Goal: Task Accomplishment & Management: Use online tool/utility

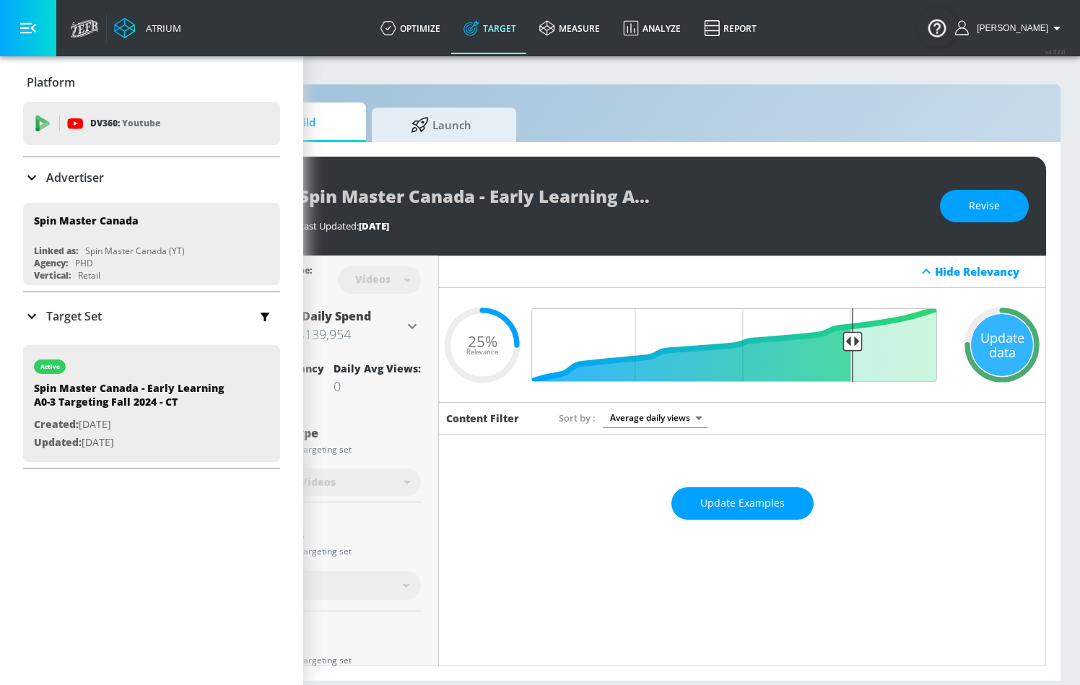
scroll to position [0, 134]
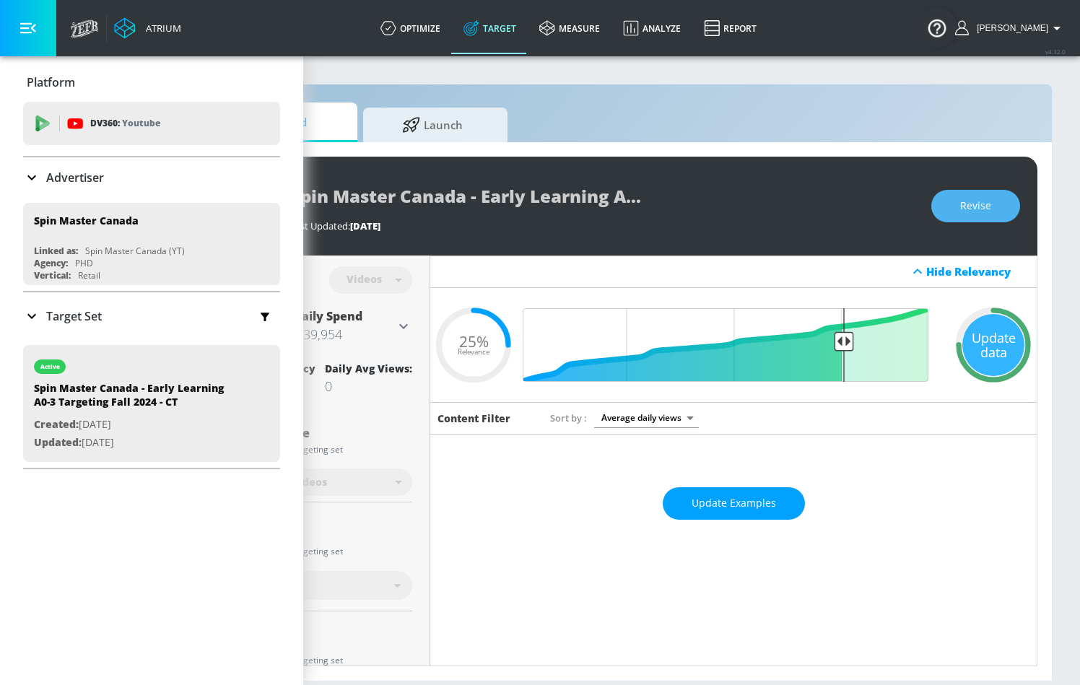
click at [974, 212] on span "Revise" at bounding box center [975, 206] width 31 height 18
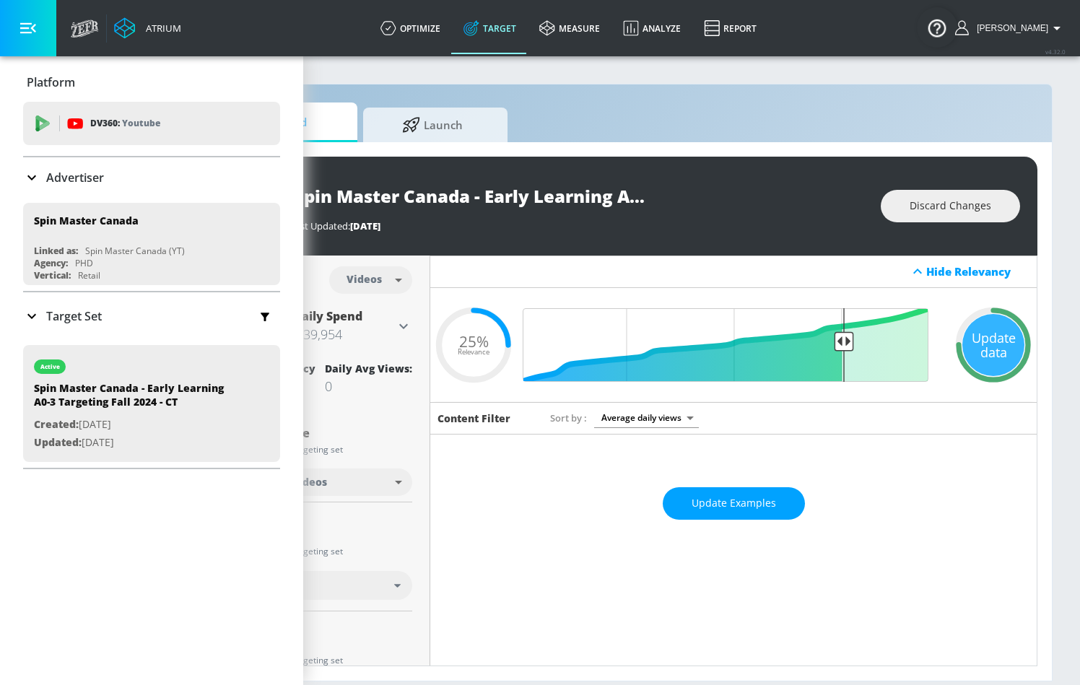
click at [352, 276] on body "Atrium optimize Target measure Analyze Report optimize Target measure Analyze R…" at bounding box center [406, 342] width 1080 height 685
click at [368, 304] on div "Channels" at bounding box center [370, 311] width 52 height 15
type input "channels"
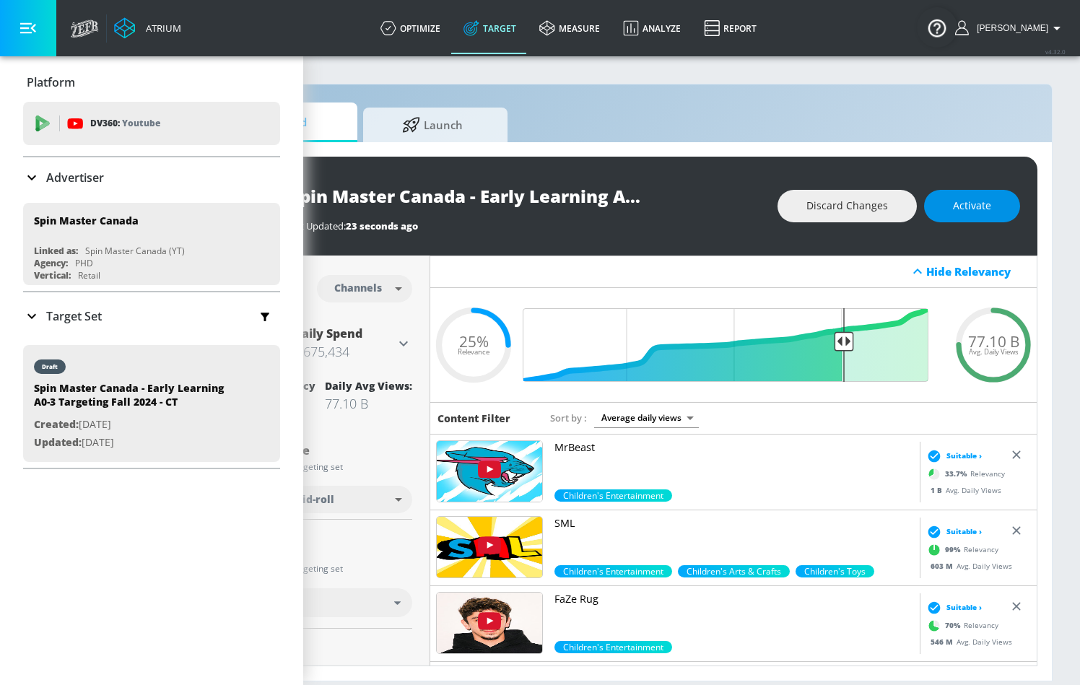
click at [971, 197] on span "Activate" at bounding box center [972, 206] width 38 height 18
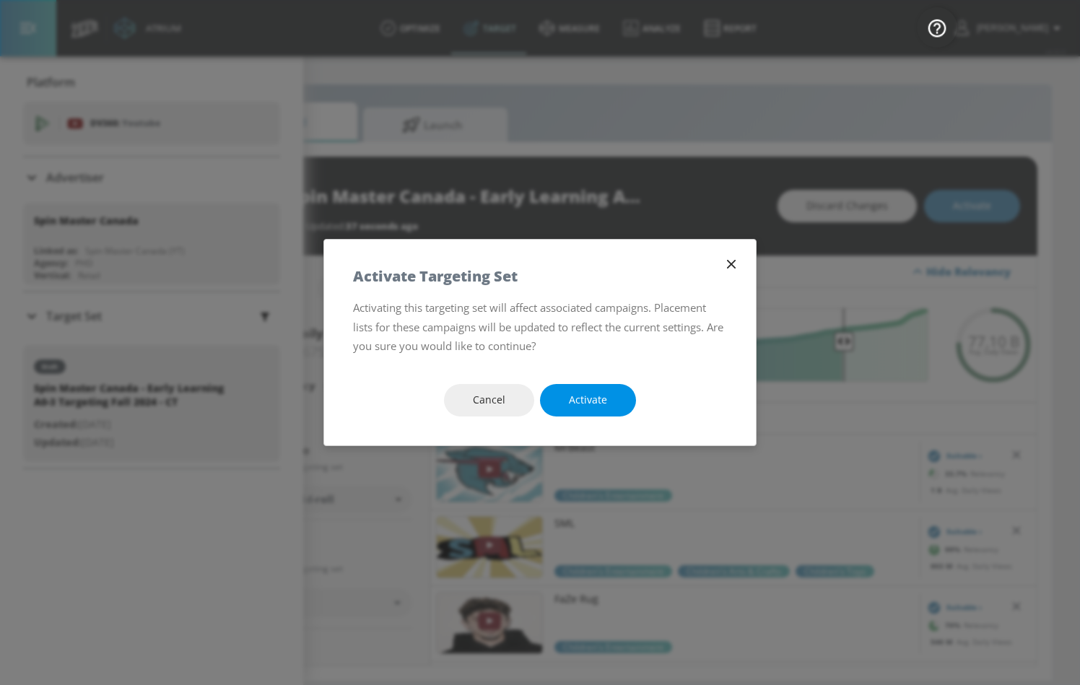
click at [623, 401] on button "Activate" at bounding box center [588, 400] width 96 height 32
